Goal: Transaction & Acquisition: Purchase product/service

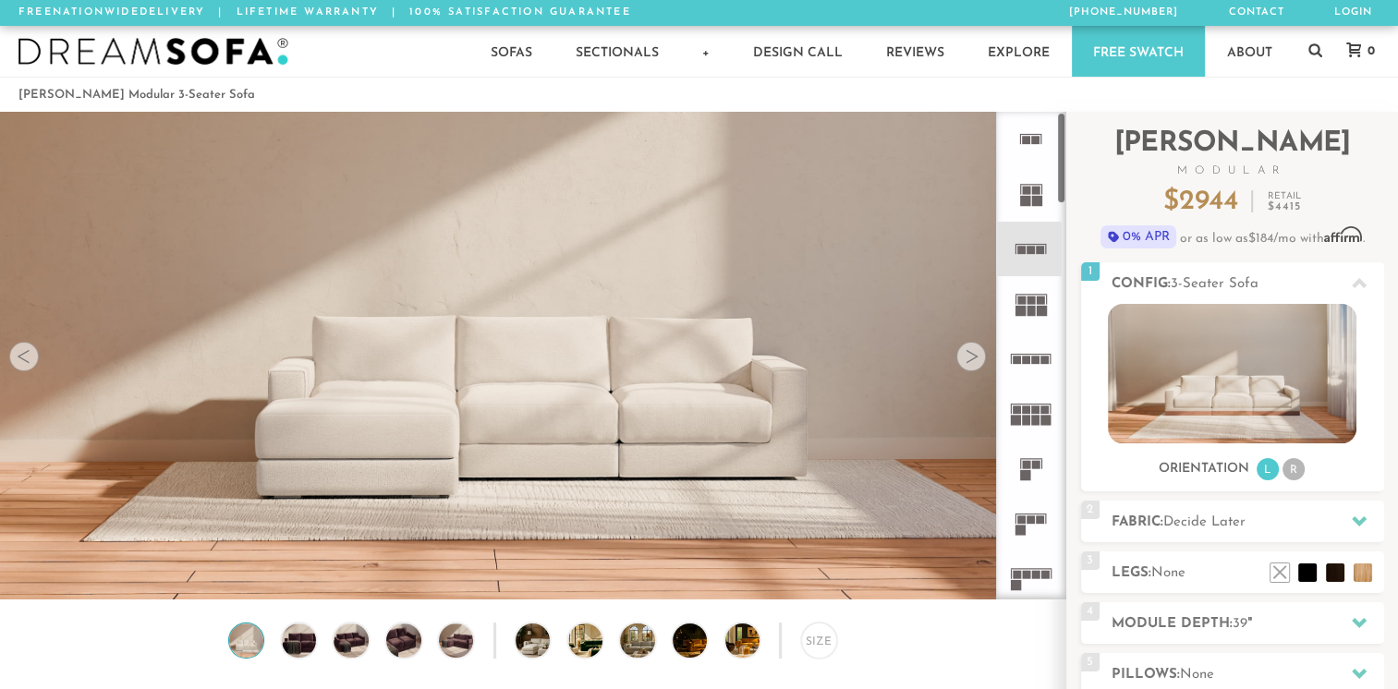
click at [1036, 202] on rect at bounding box center [1037, 201] width 10 height 10
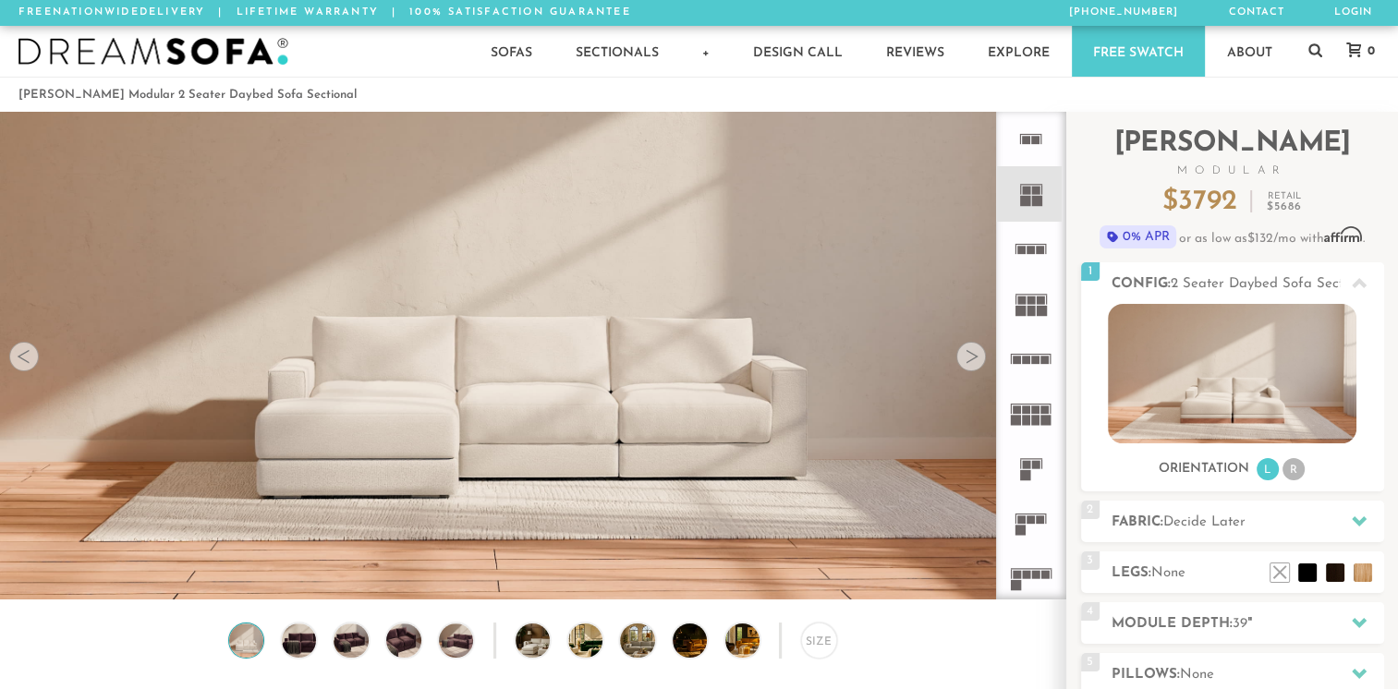
click at [975, 371] on div at bounding box center [971, 357] width 30 height 30
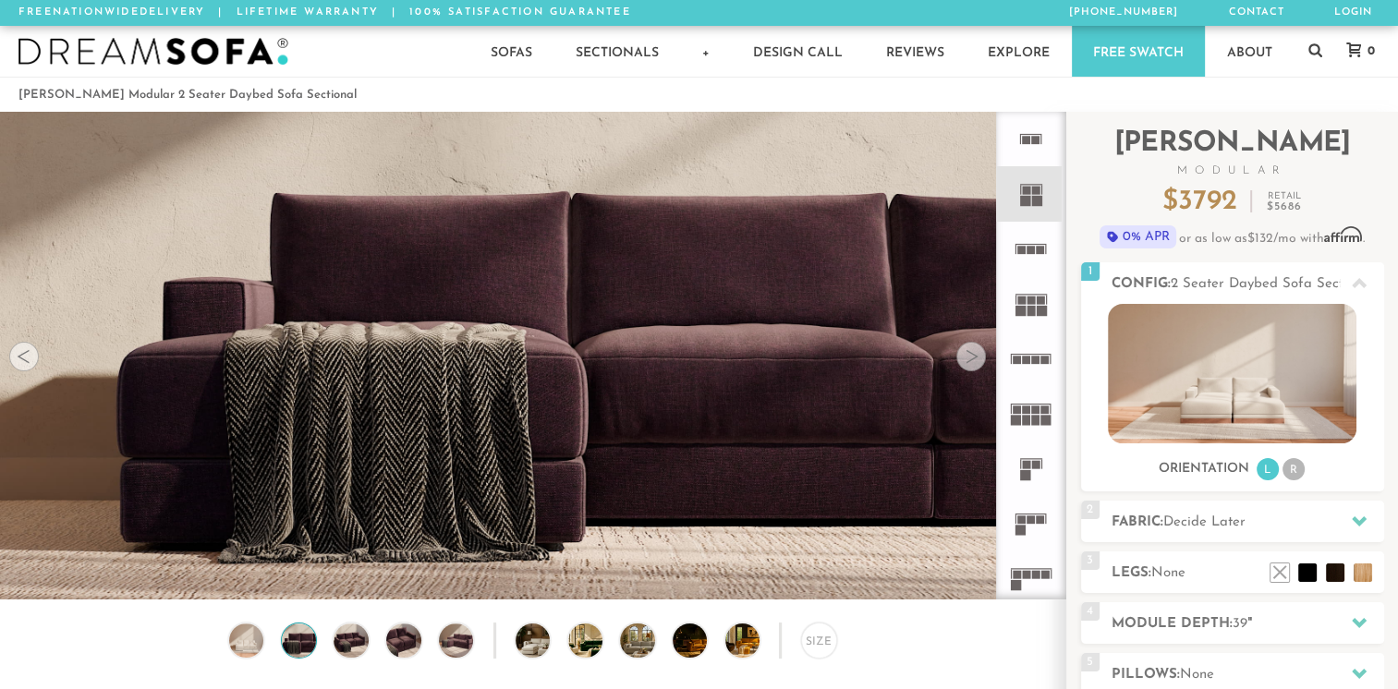
click at [975, 371] on div at bounding box center [971, 357] width 30 height 30
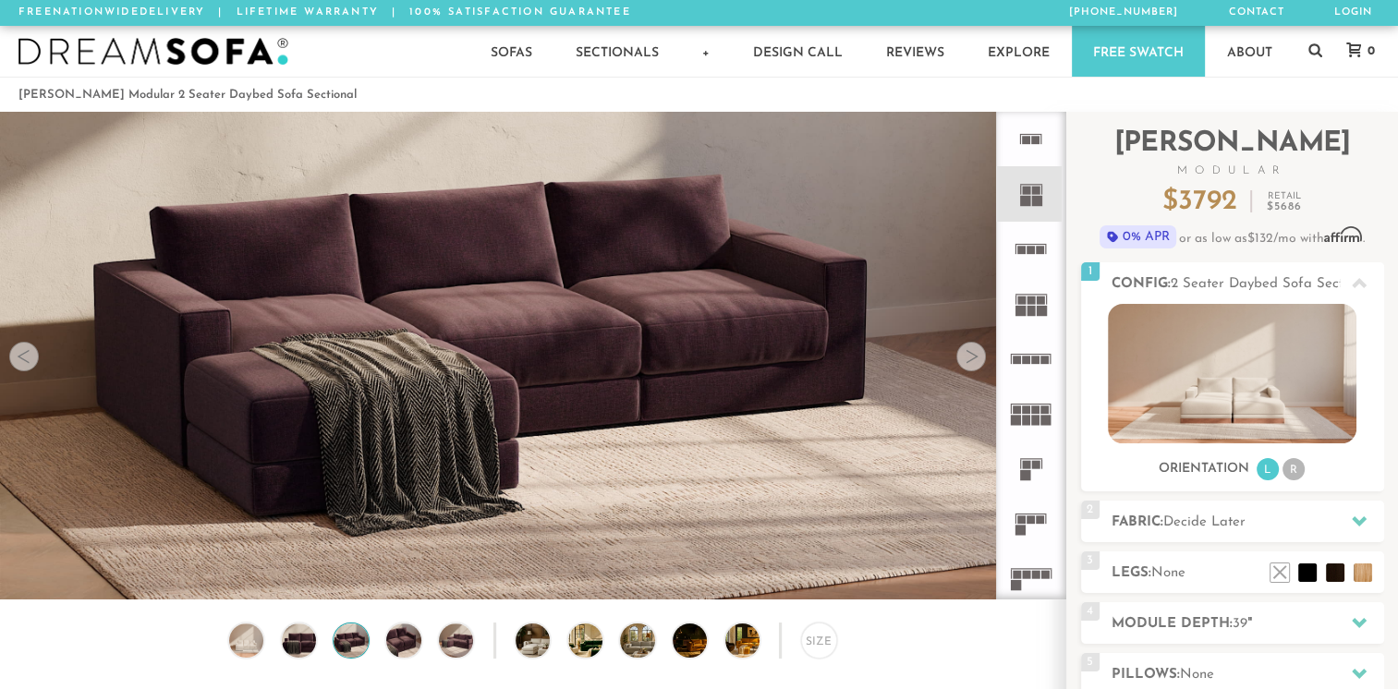
click at [975, 371] on div at bounding box center [971, 357] width 30 height 30
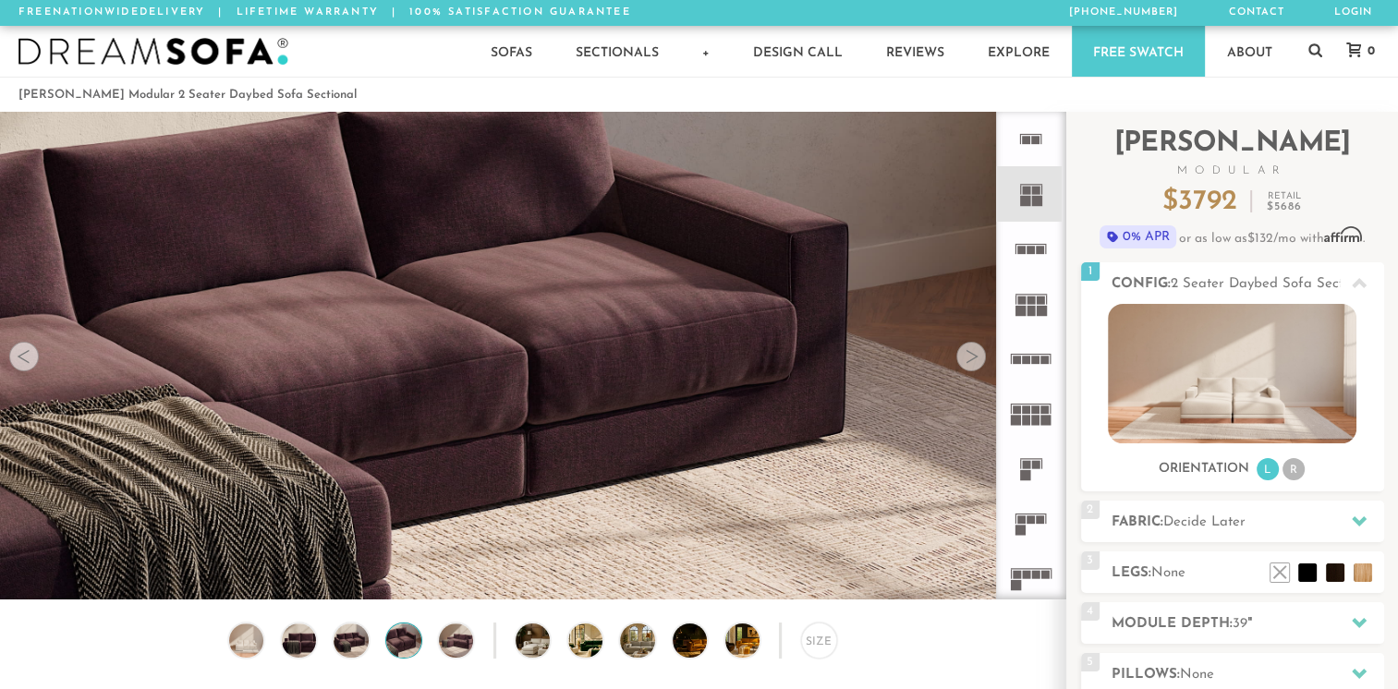
click at [975, 371] on div at bounding box center [971, 357] width 30 height 30
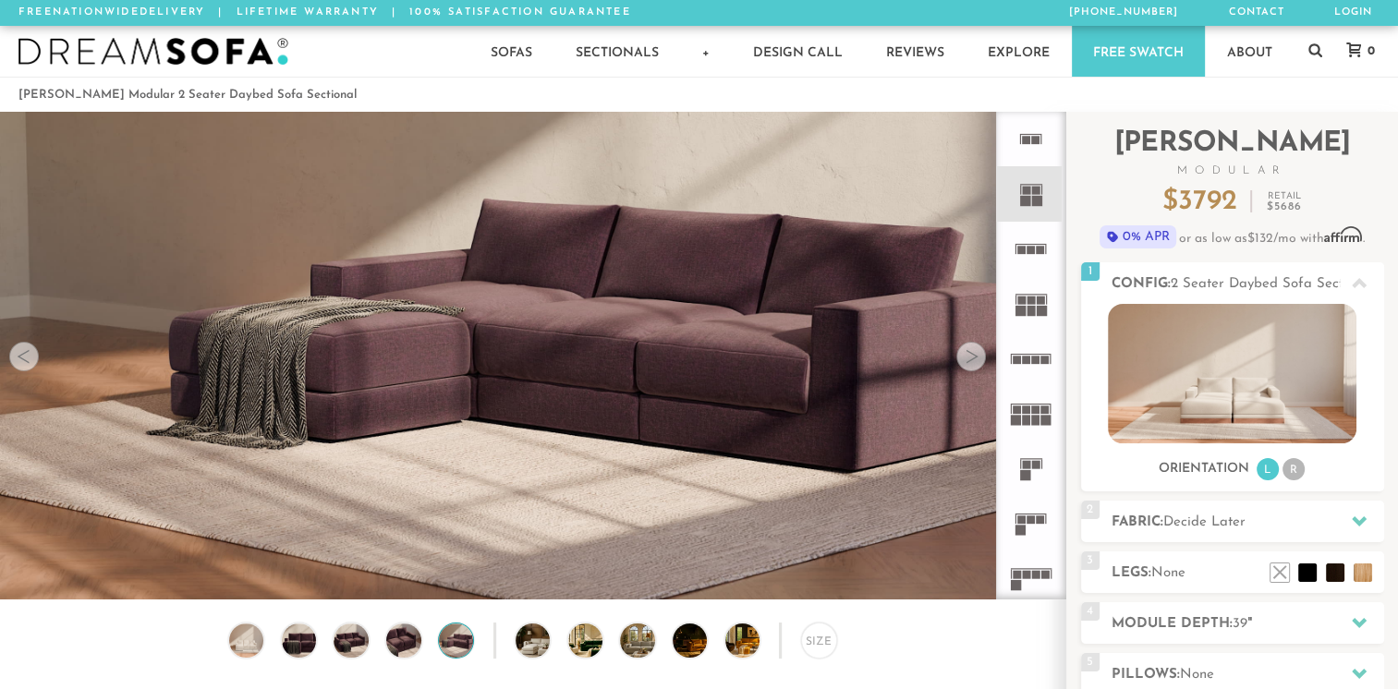
click at [975, 371] on div at bounding box center [971, 357] width 30 height 30
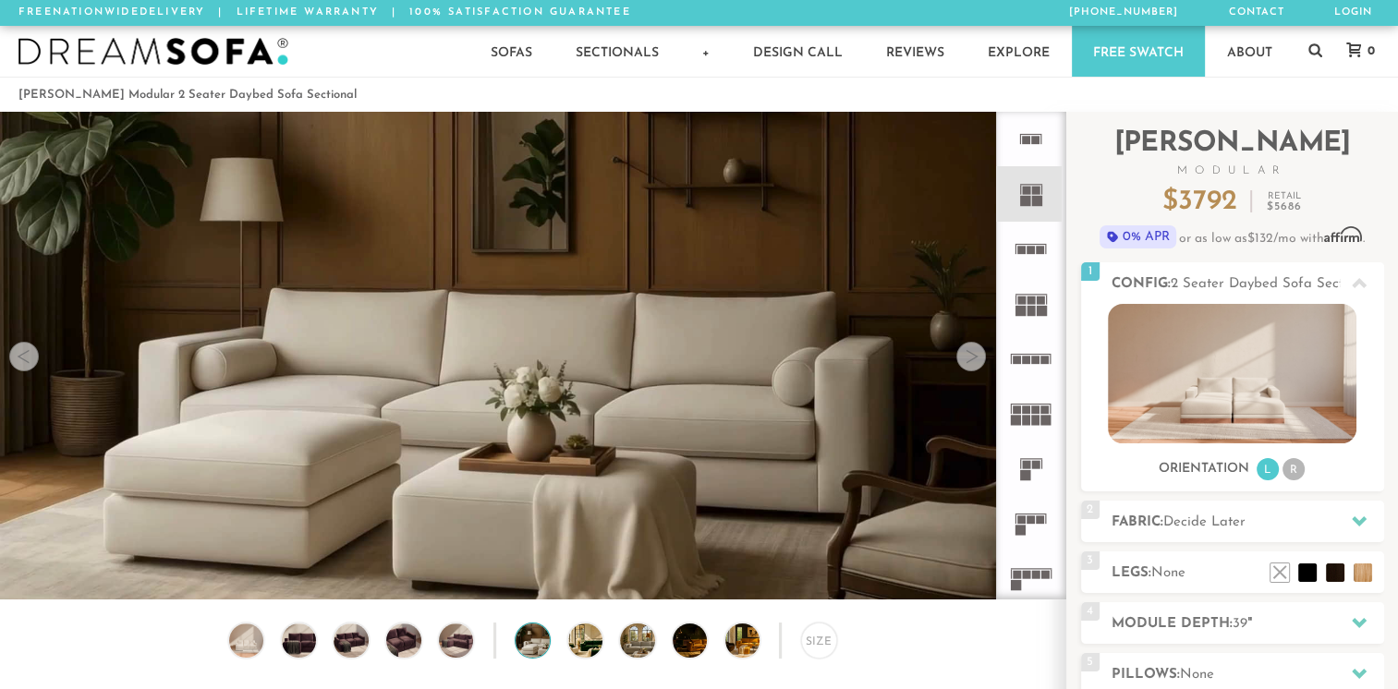
click at [975, 371] on div at bounding box center [971, 357] width 30 height 30
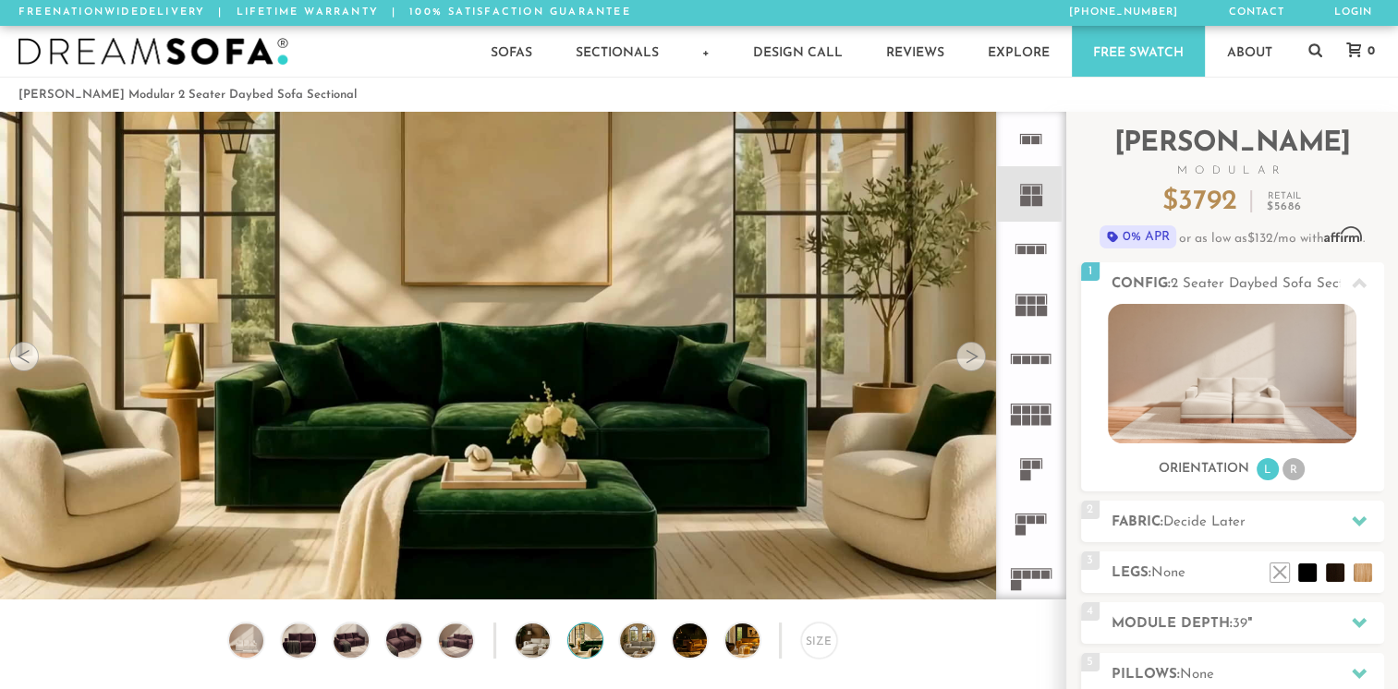
click at [1023, 571] on rect at bounding box center [1026, 575] width 8 height 8
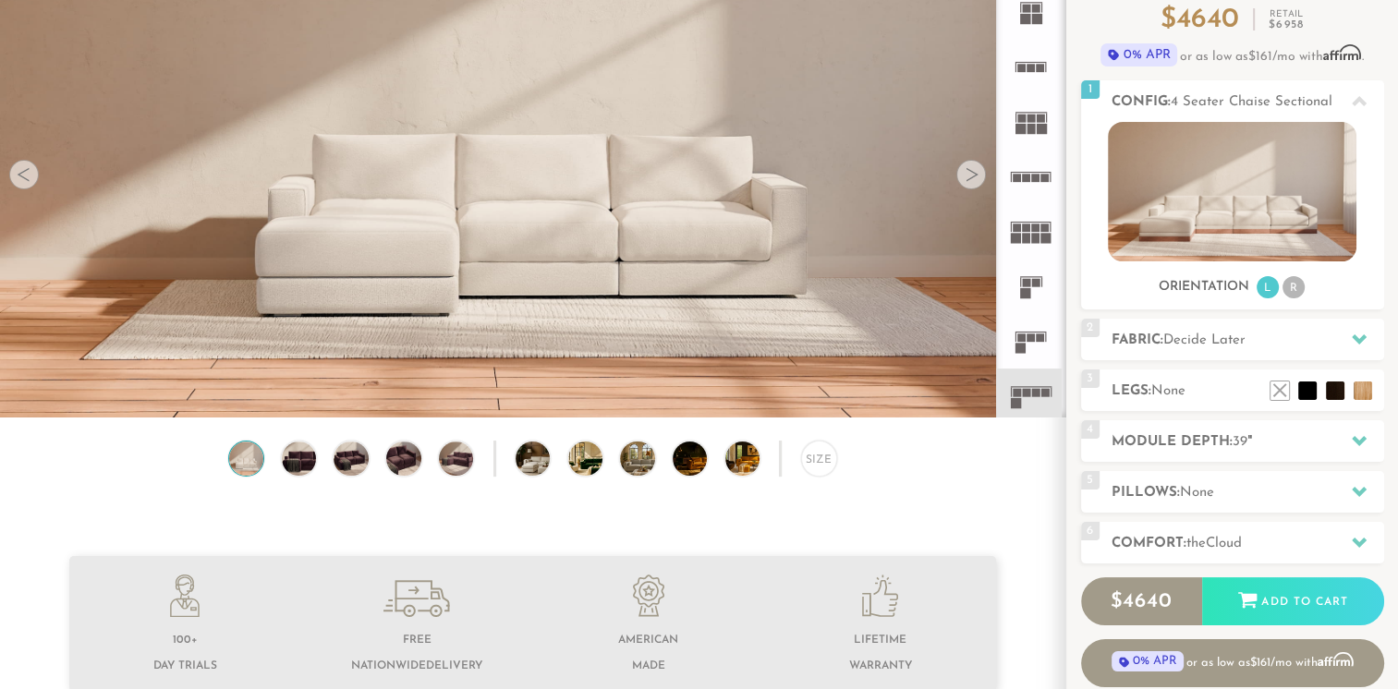
scroll to position [184, 0]
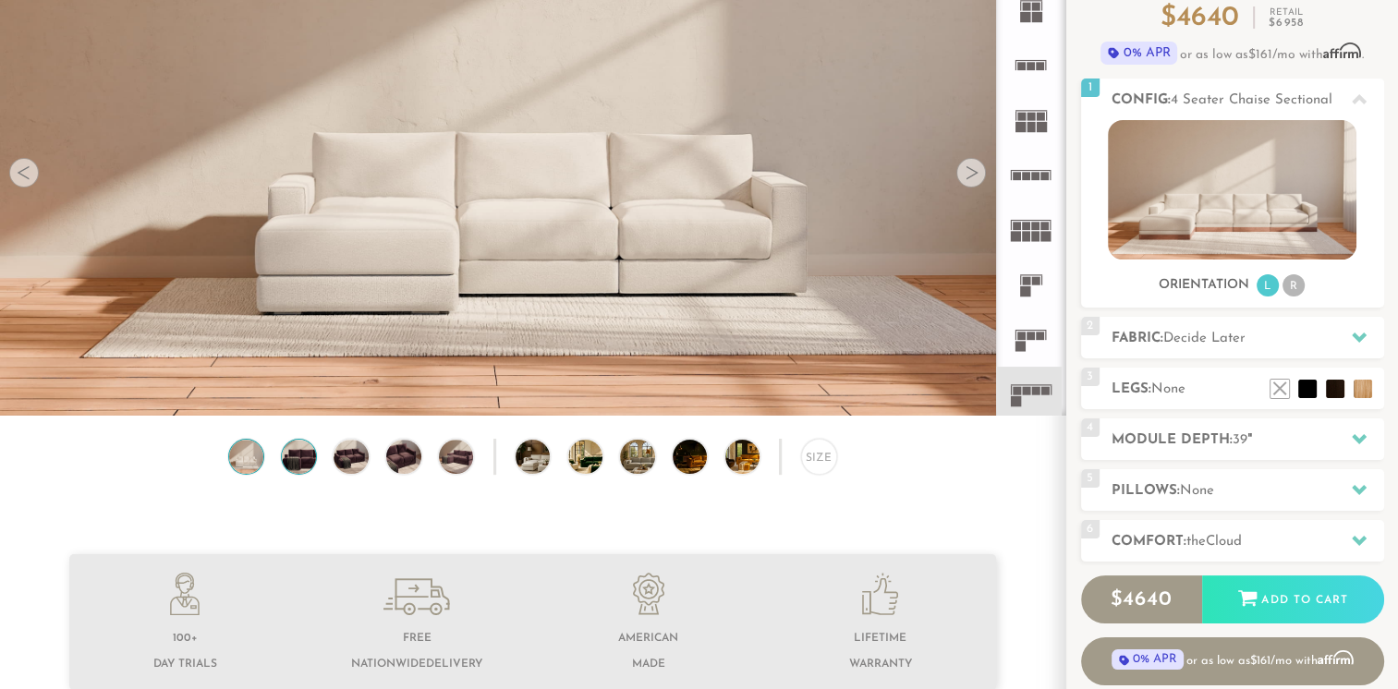
click at [299, 466] on img at bounding box center [299, 457] width 42 height 34
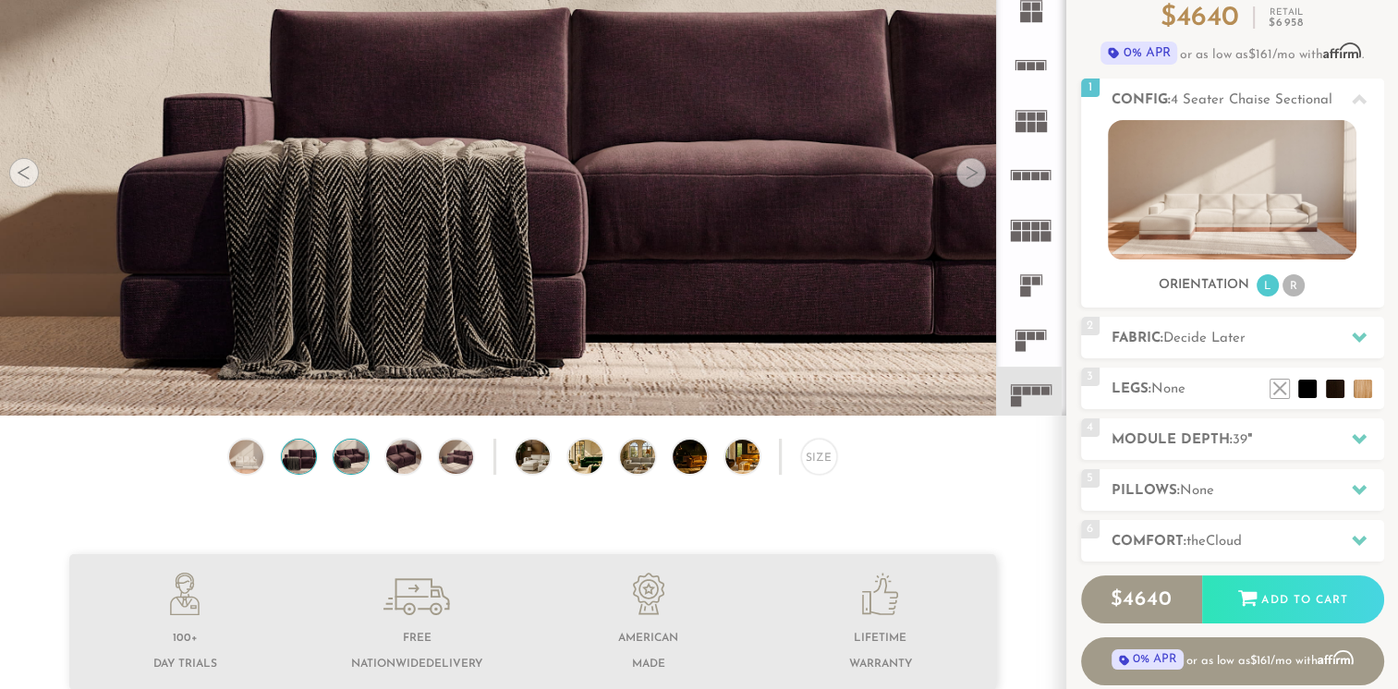
click at [357, 468] on img at bounding box center [352, 457] width 42 height 34
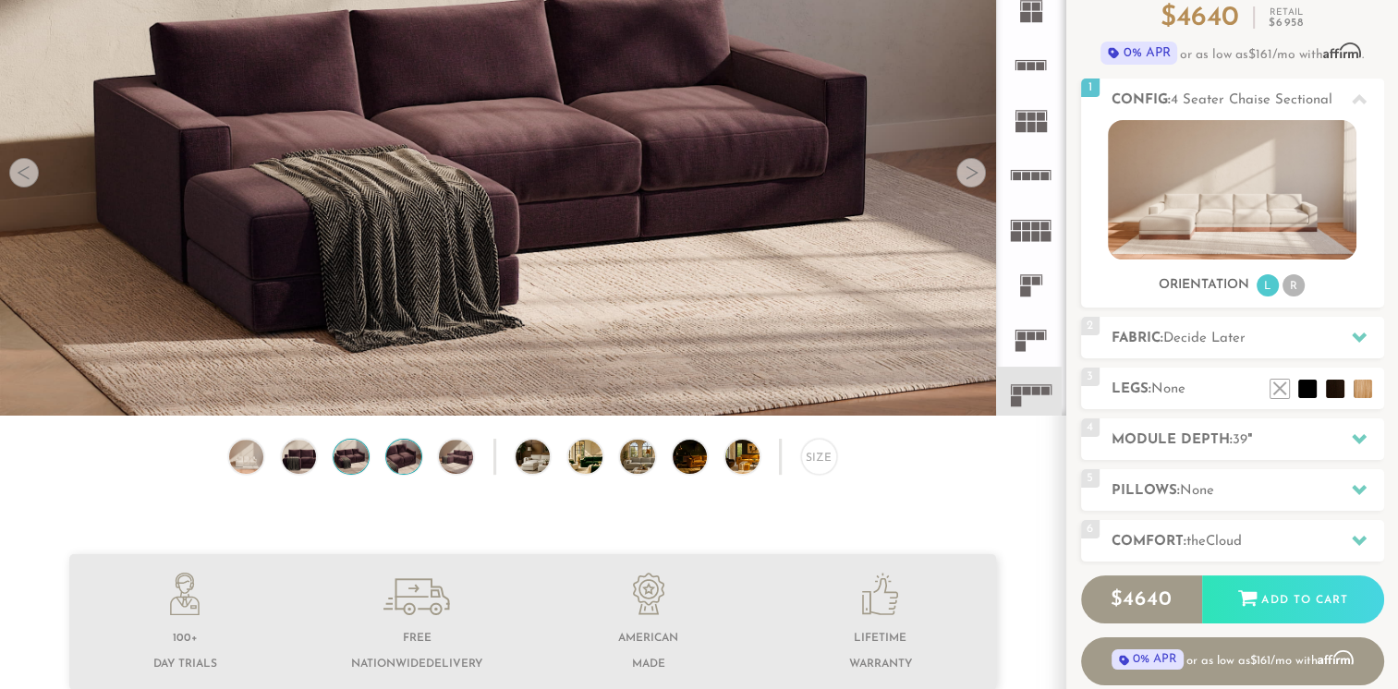
click at [403, 464] on img at bounding box center [404, 457] width 42 height 34
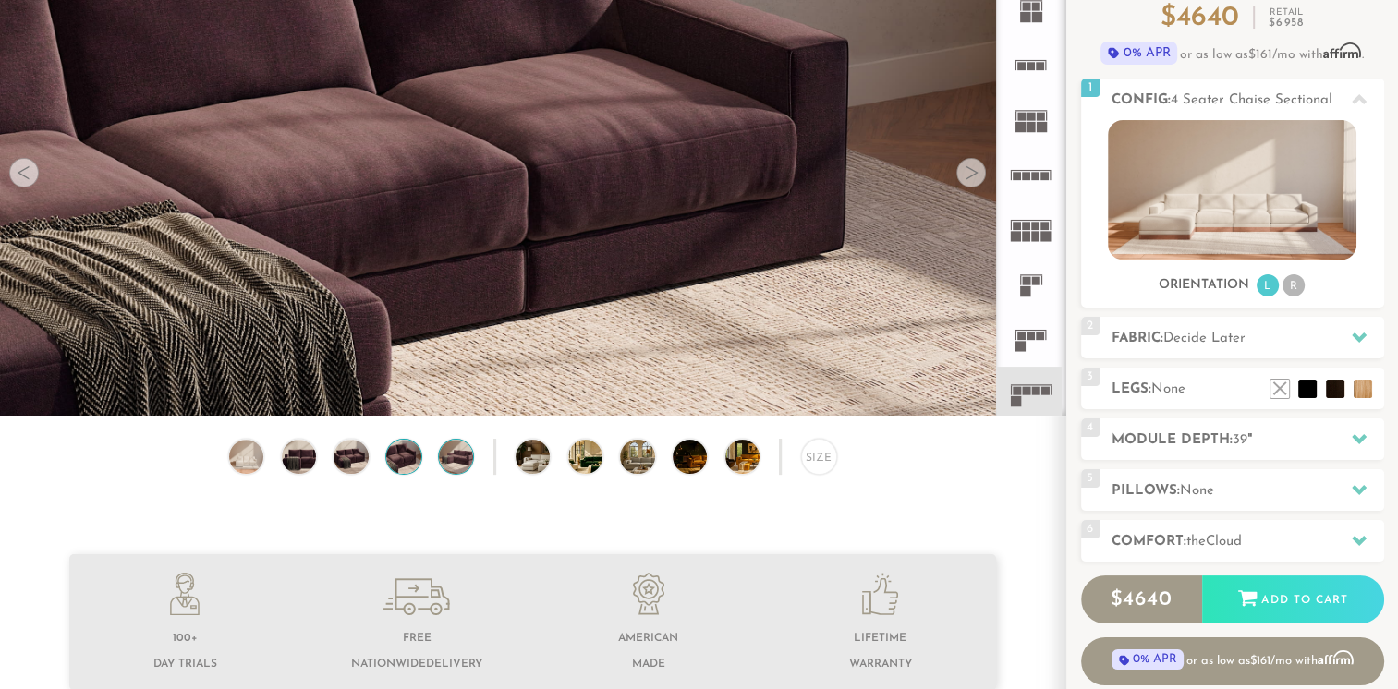
click at [456, 465] on img at bounding box center [456, 457] width 42 height 34
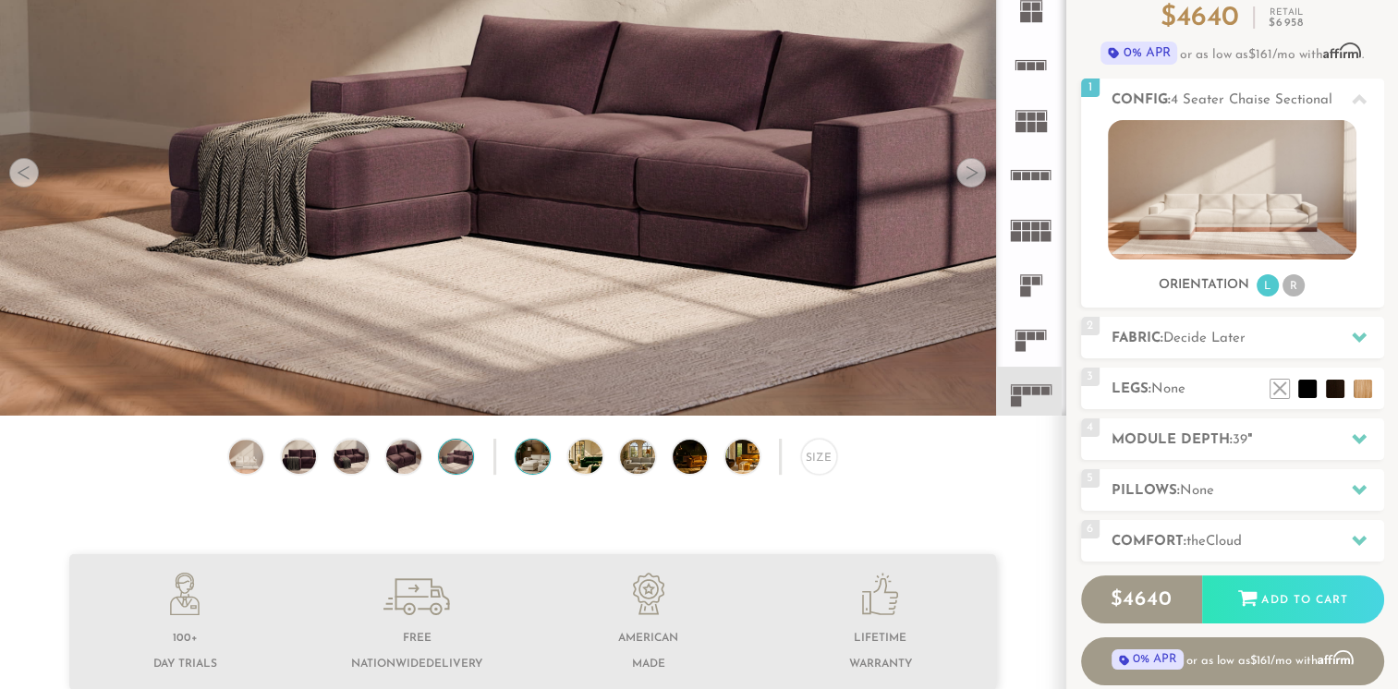
click at [521, 462] on img at bounding box center [547, 457] width 62 height 34
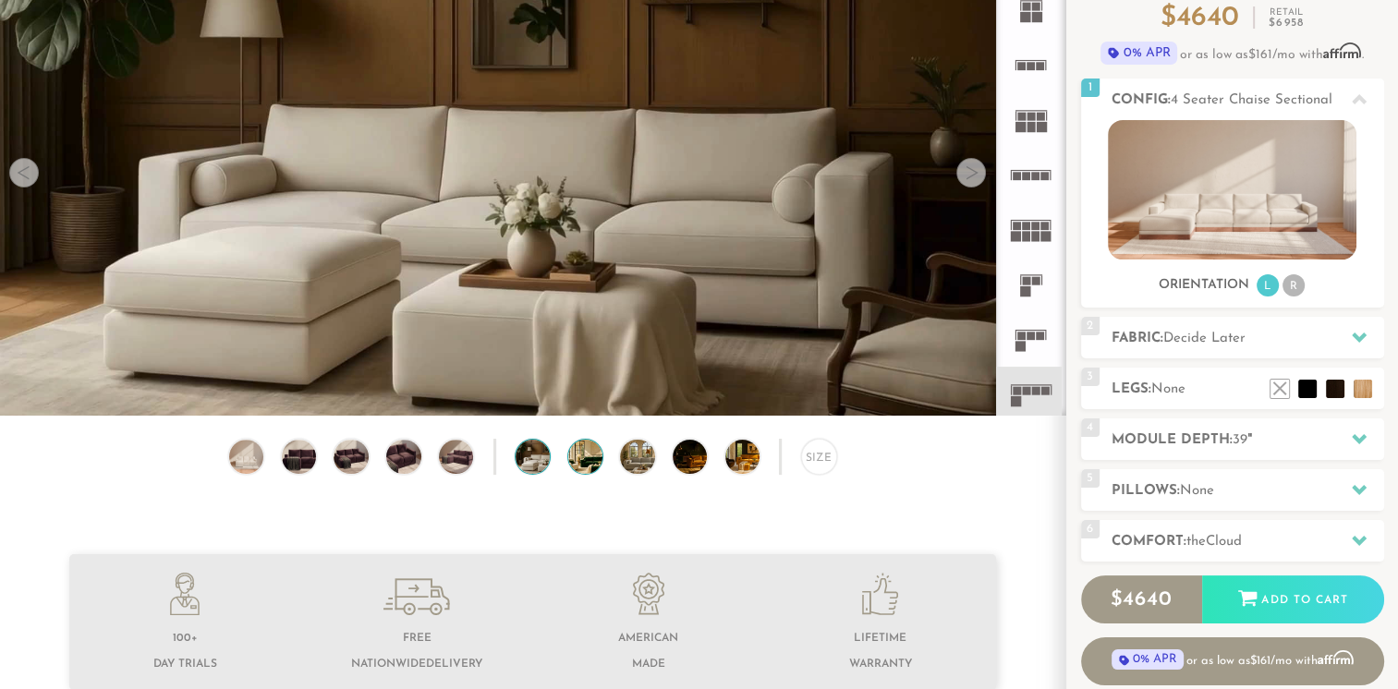
click at [579, 464] on img at bounding box center [599, 457] width 62 height 34
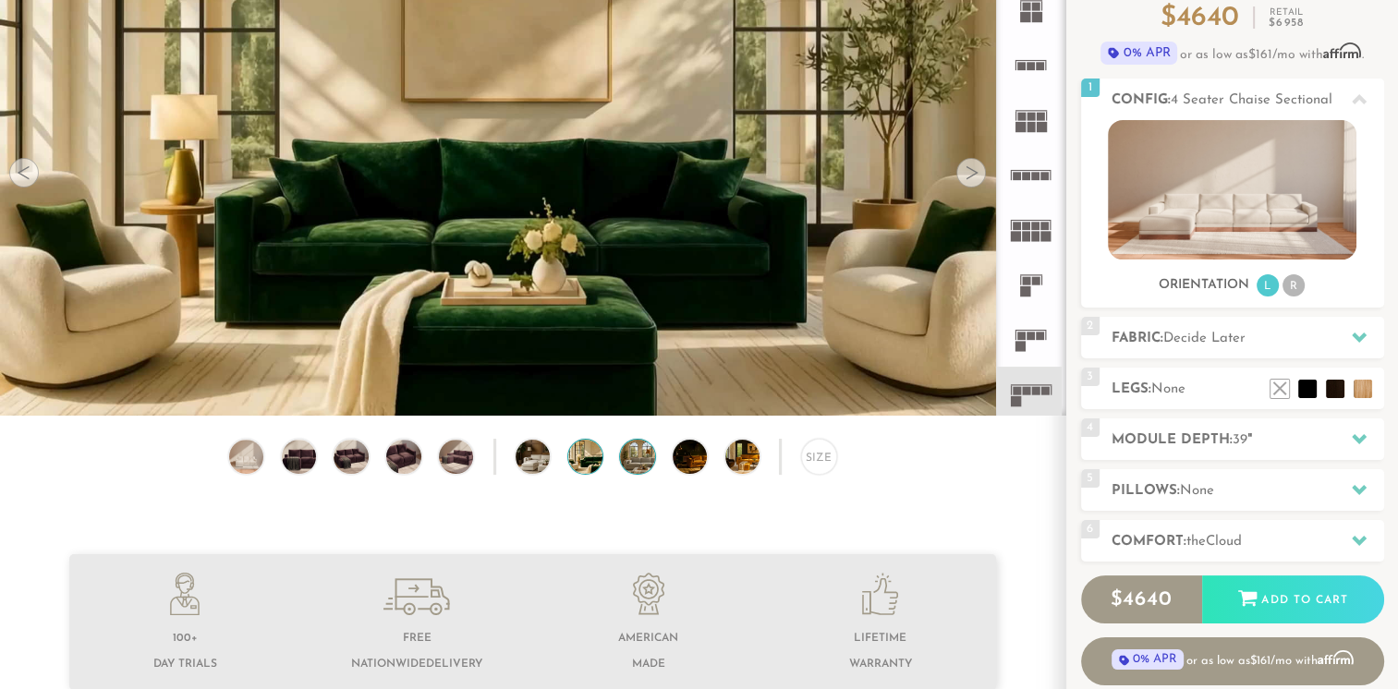
click at [648, 463] on img at bounding box center [651, 457] width 62 height 34
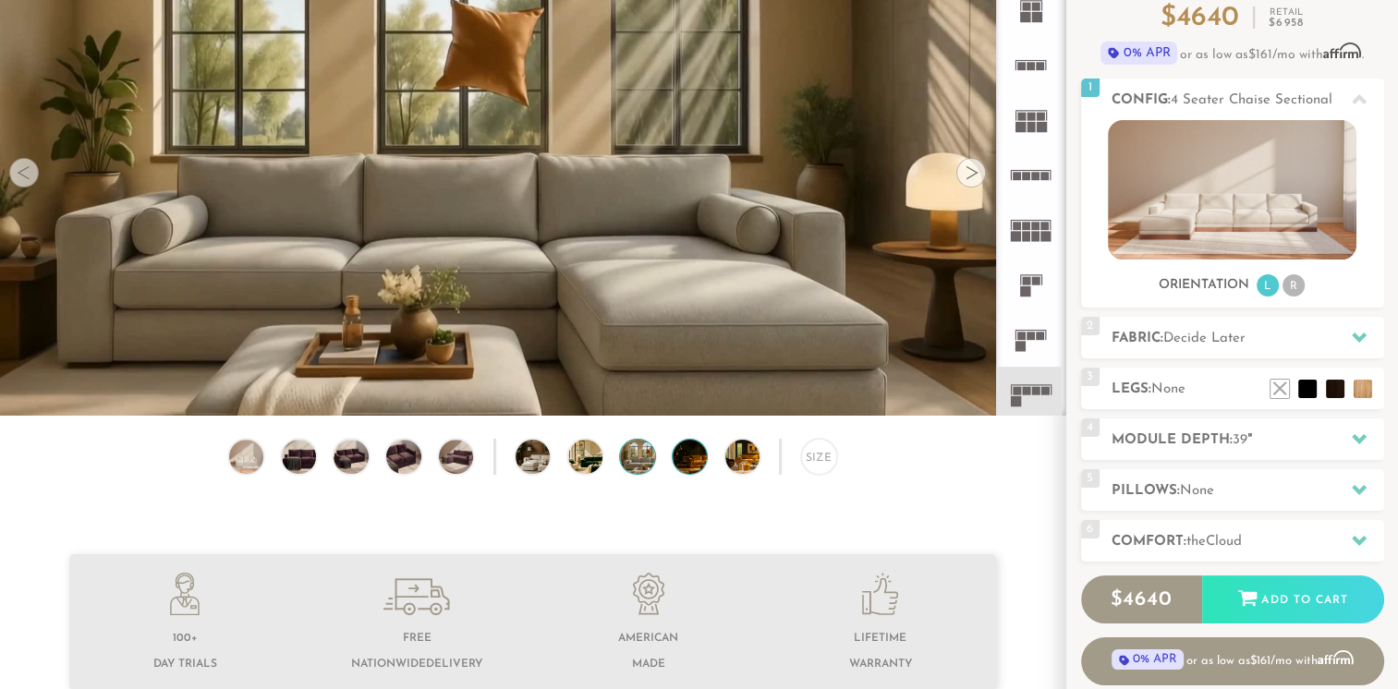
click at [684, 456] on img at bounding box center [704, 457] width 62 height 34
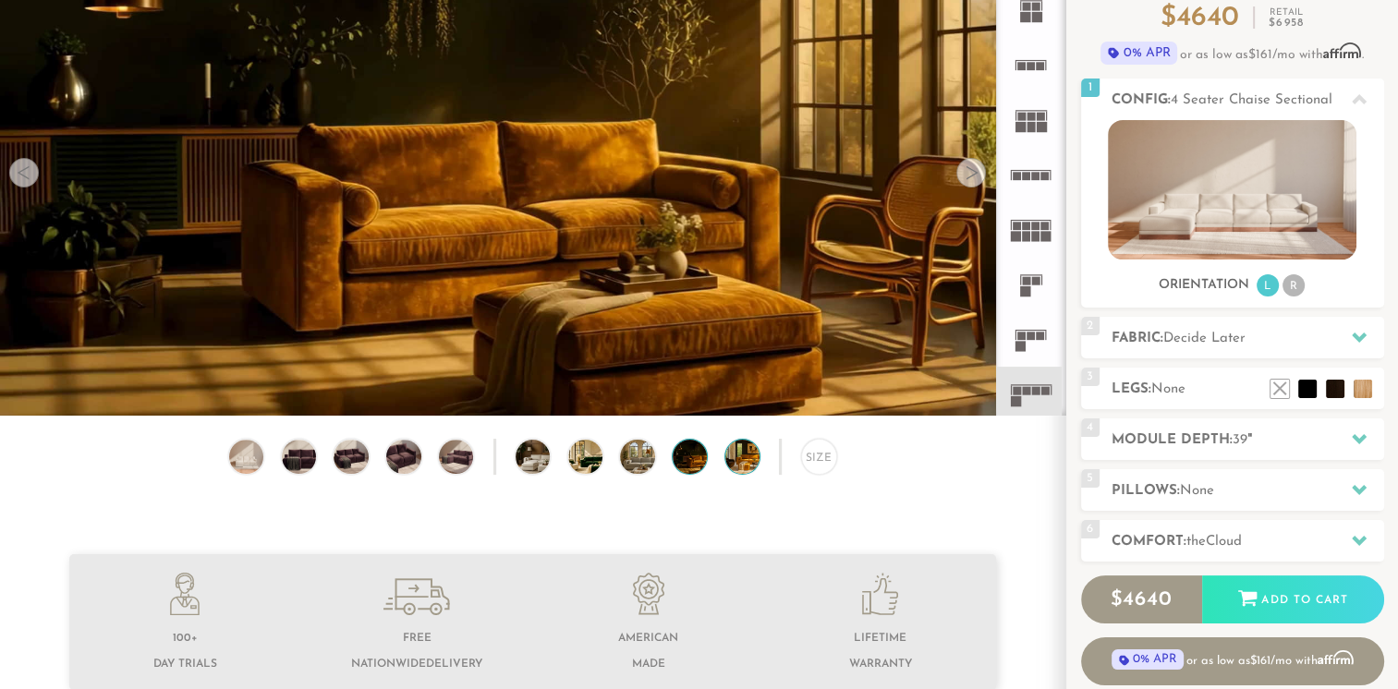
click at [738, 465] on img at bounding box center [756, 457] width 62 height 34
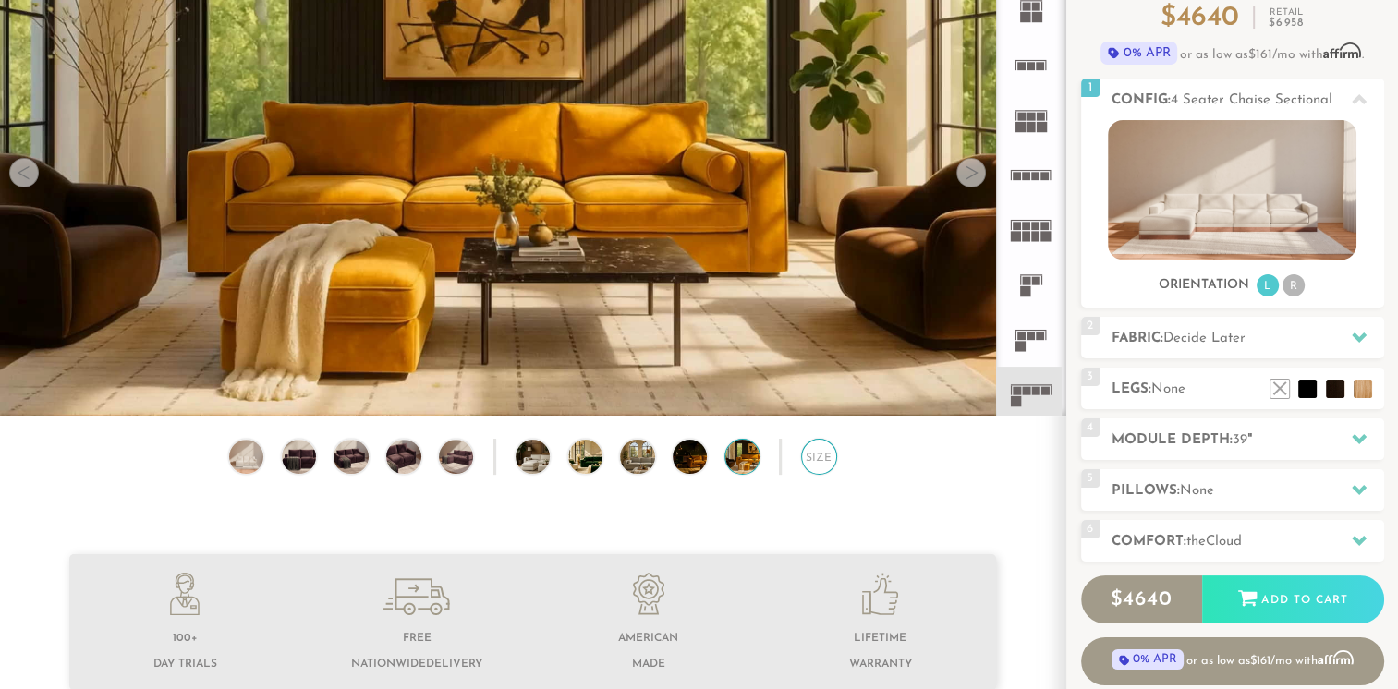
click at [809, 468] on div "Size" at bounding box center [819, 457] width 36 height 36
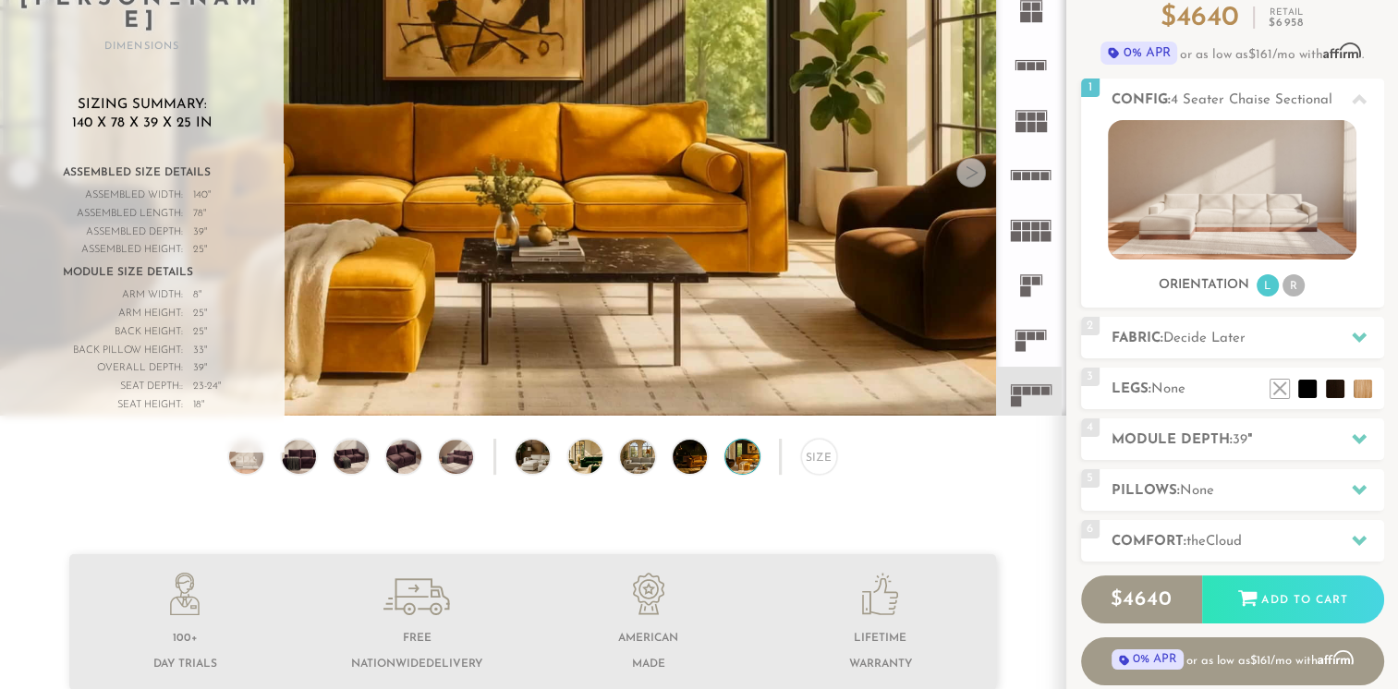
click at [871, 476] on div "Size" at bounding box center [532, 461] width 1065 height 45
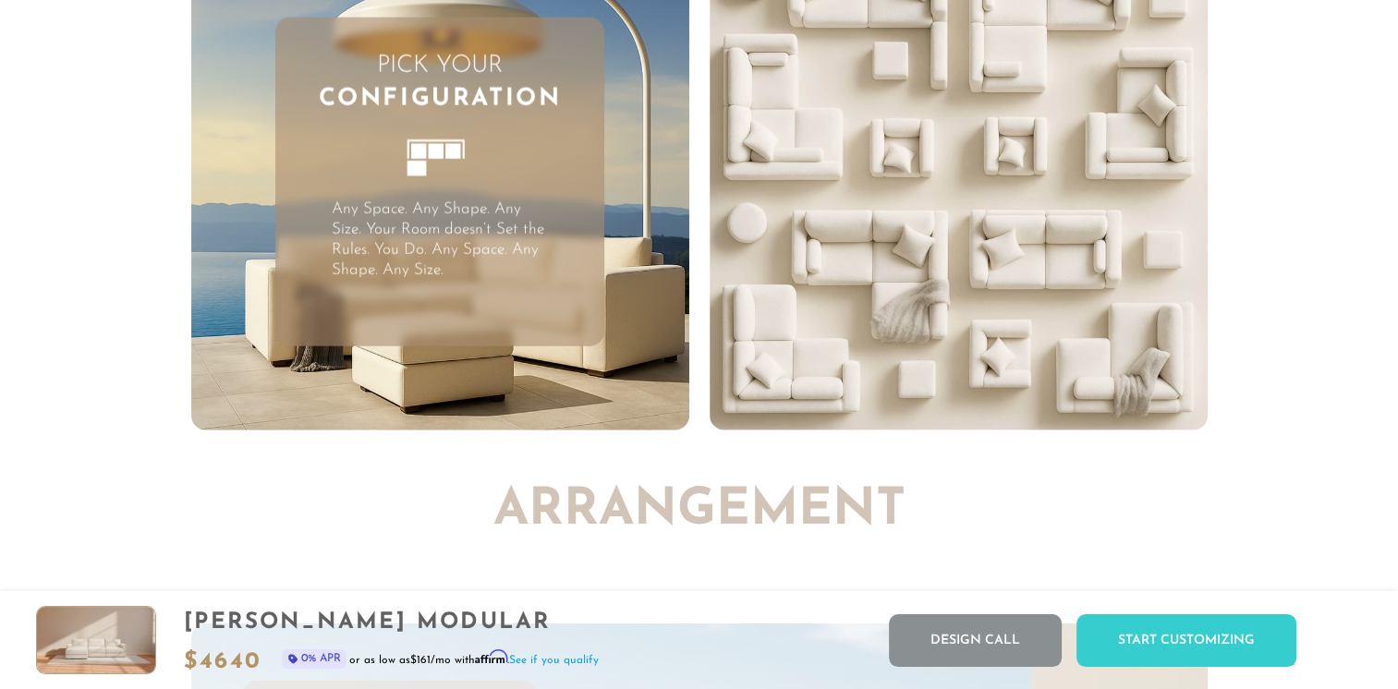
scroll to position [4785, 0]
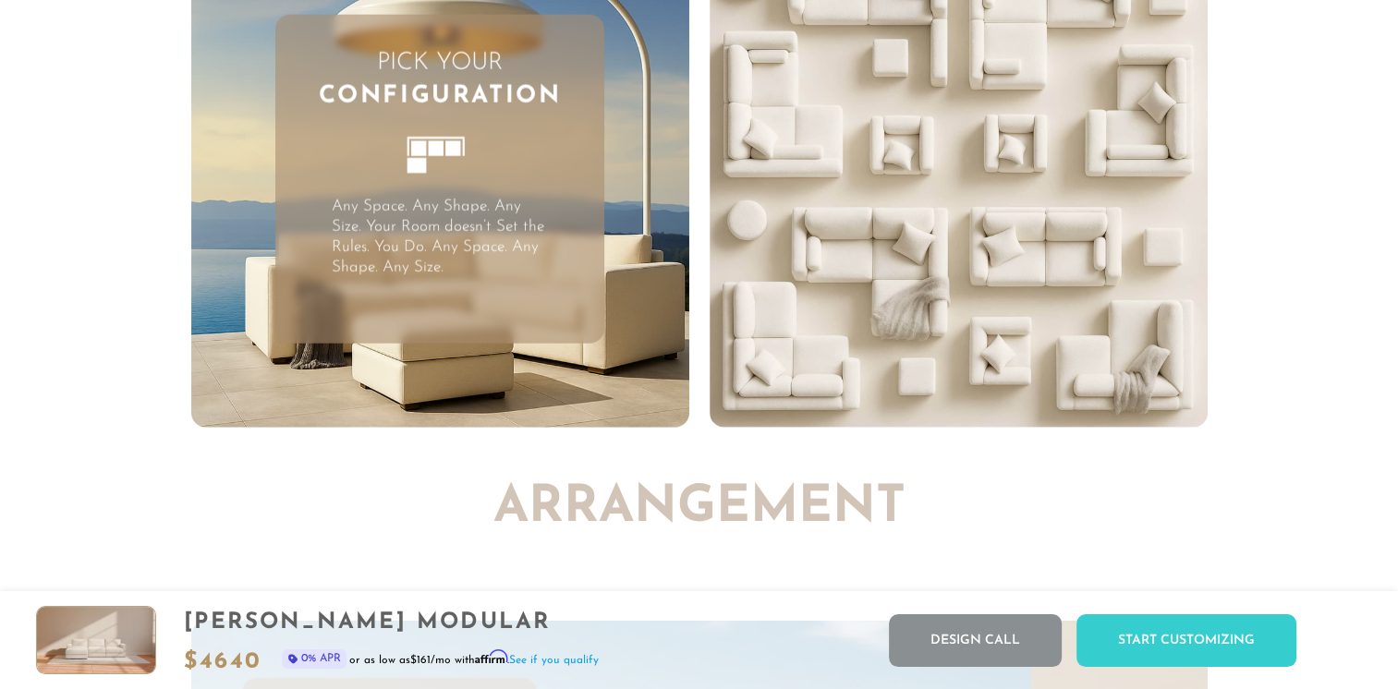
click at [530, 305] on div "Pick Your Configuration Any Space. Any Shape. Any Size. Your Room doesn’t Set t…" at bounding box center [439, 179] width 329 height 329
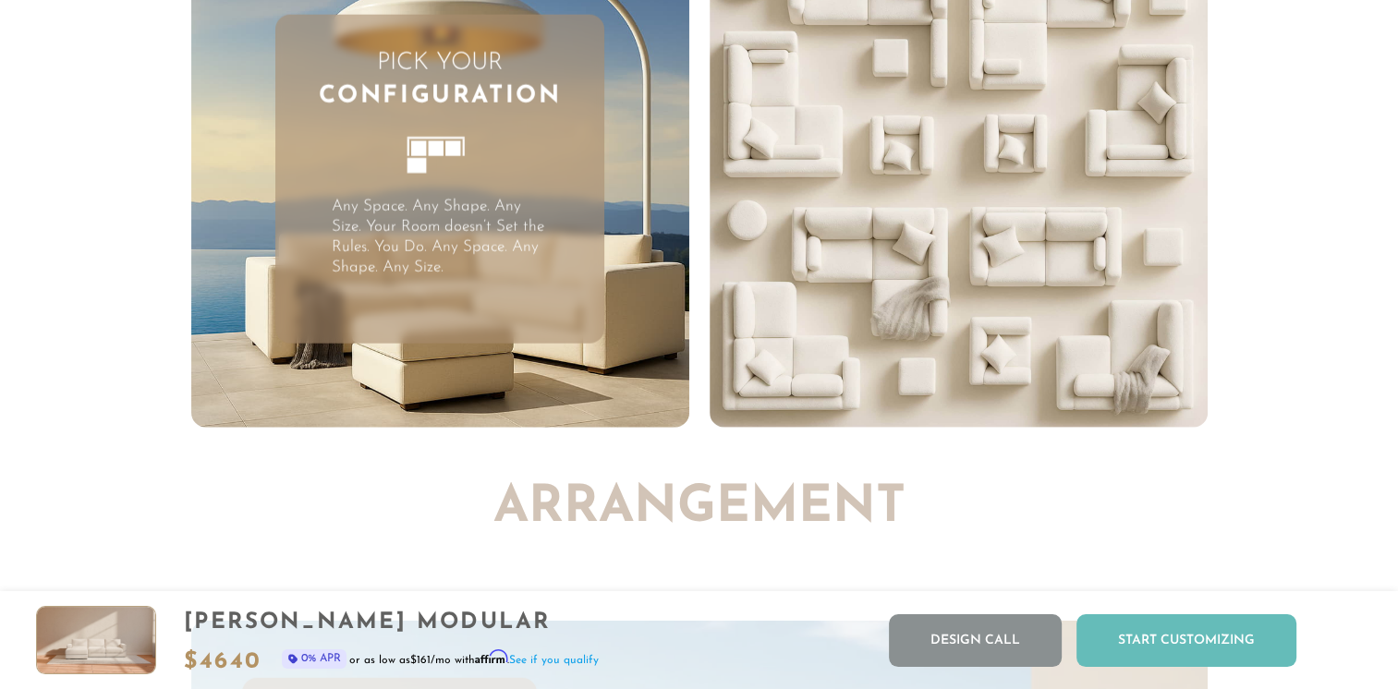
click at [1116, 660] on div "Start Customizing" at bounding box center [1186, 640] width 220 height 53
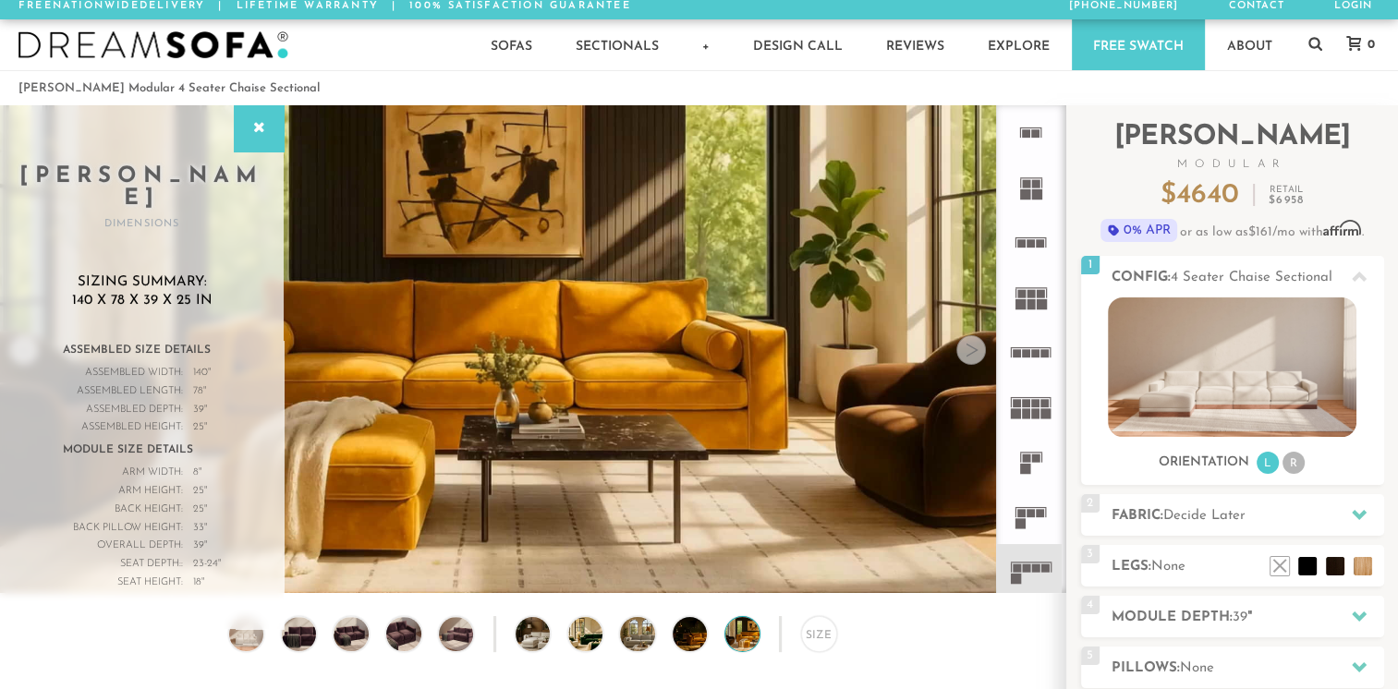
scroll to position [0, 0]
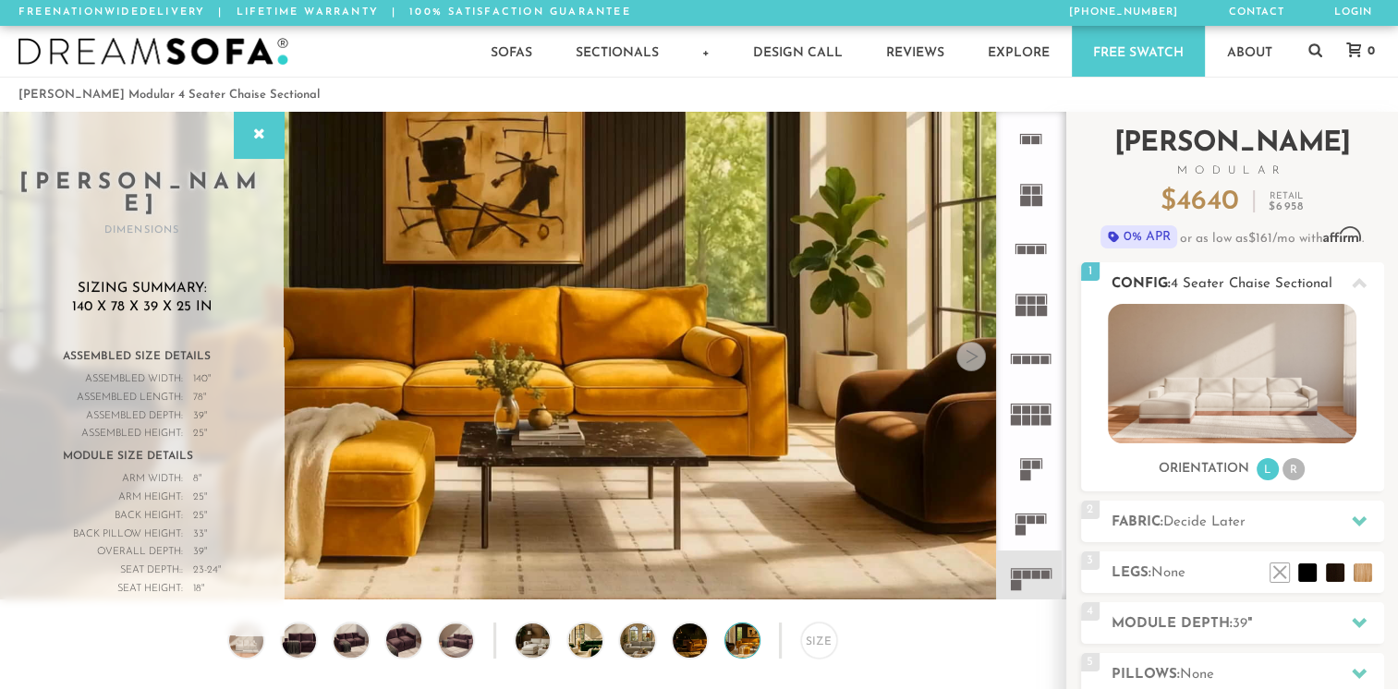
click at [1295, 476] on li "R" at bounding box center [1294, 469] width 22 height 22
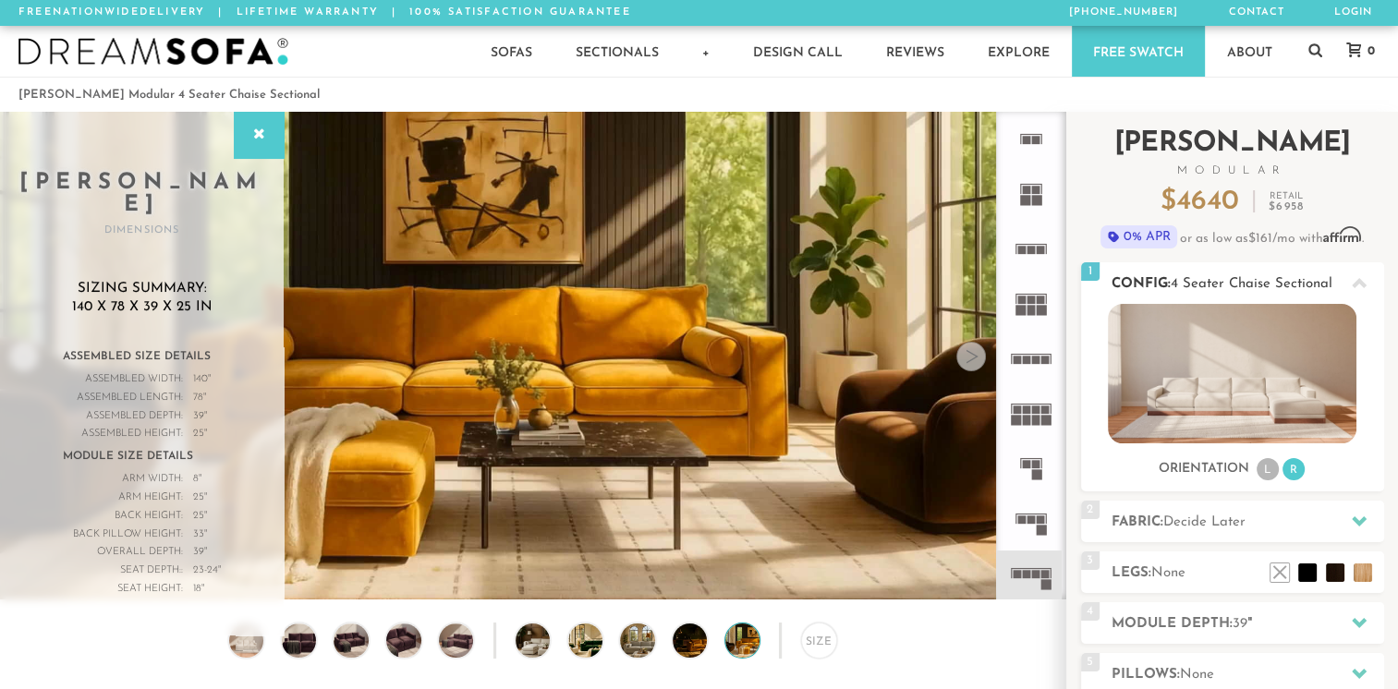
click at [1264, 476] on li "L" at bounding box center [1268, 469] width 22 height 22
